Goal: Transaction & Acquisition: Purchase product/service

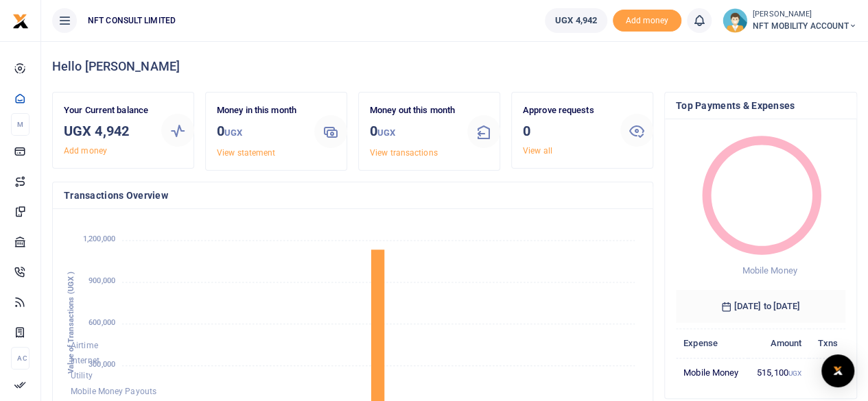
scroll to position [11, 11]
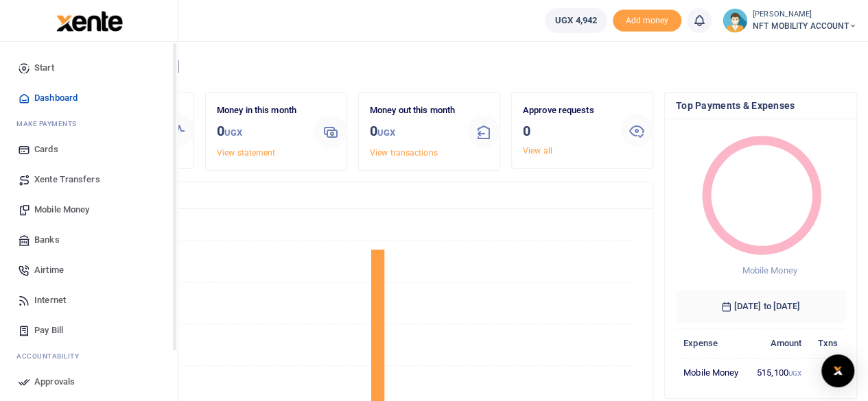
click at [61, 210] on span "Mobile Money" at bounding box center [61, 210] width 55 height 14
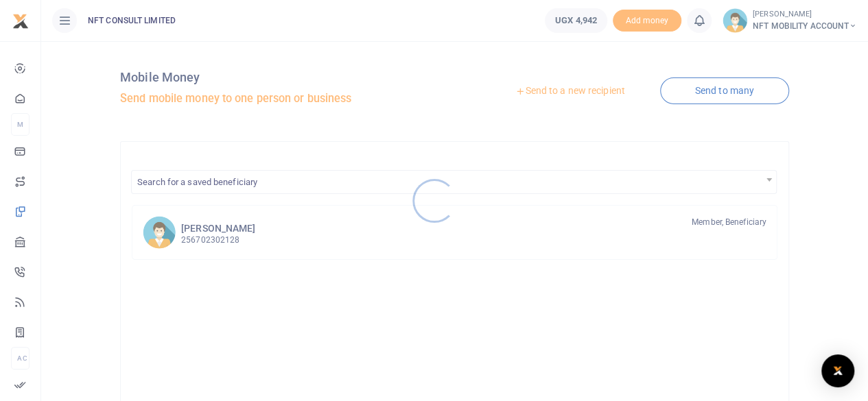
click at [545, 105] on div at bounding box center [434, 200] width 868 height 401
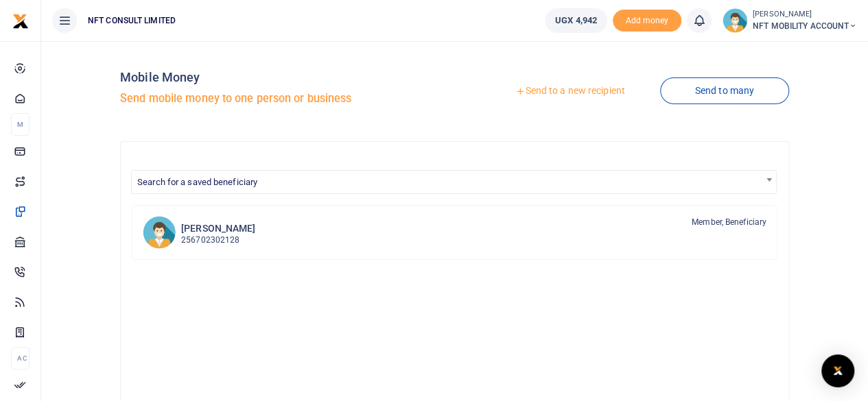
click at [552, 93] on div at bounding box center [434, 200] width 868 height 401
click at [559, 84] on link "Send to a new recipient" at bounding box center [569, 91] width 179 height 25
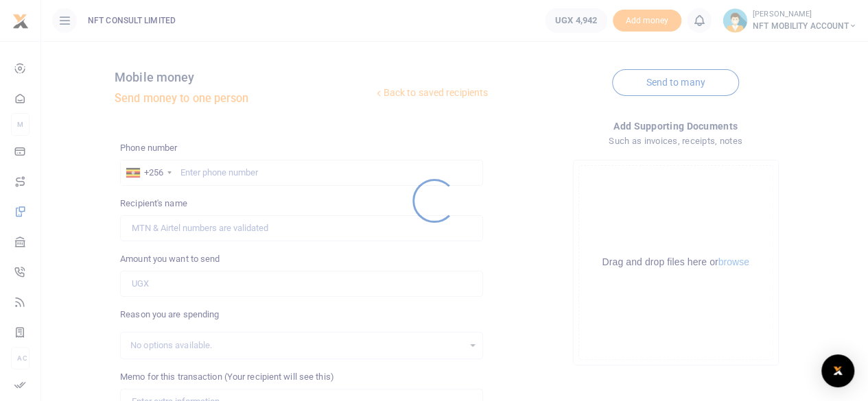
click at [200, 175] on div at bounding box center [434, 200] width 868 height 401
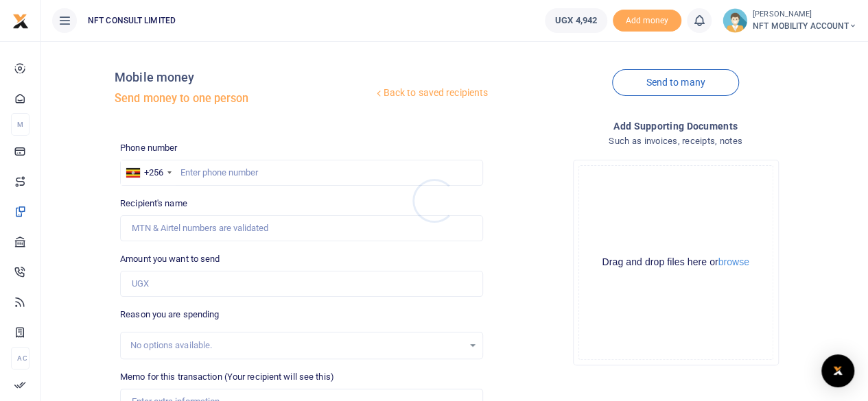
click at [207, 170] on div at bounding box center [434, 200] width 868 height 401
click at [209, 169] on input "text" at bounding box center [301, 173] width 363 height 26
type input "0768817000"
type input "Lith Adol Kurwel"
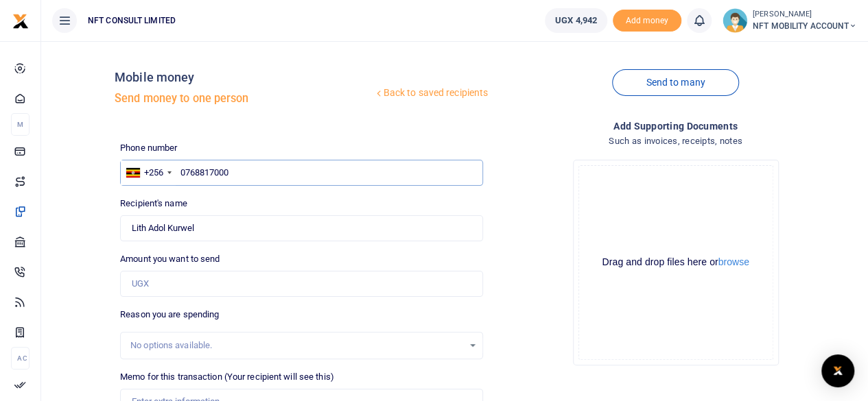
type input "0768817000"
drag, startPoint x: 213, startPoint y: 231, endPoint x: 57, endPoint y: 248, distance: 157.3
click at [57, 248] on div "Back to saved recipients Mobile money Send money to one person Send to many Pho…" at bounding box center [455, 306] width 816 height 509
